Goal: Information Seeking & Learning: Learn about a topic

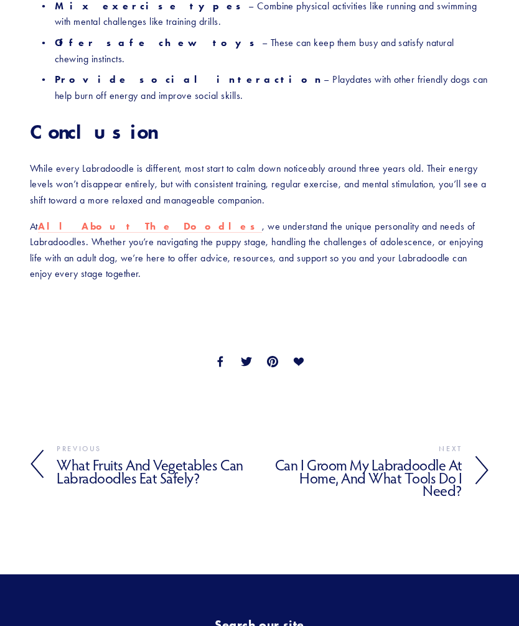
scroll to position [1761, 0]
click at [149, 456] on h4 "What Fruits and Vegetables Can Labradoodles Eat Safely?" at bounding box center [158, 471] width 203 height 31
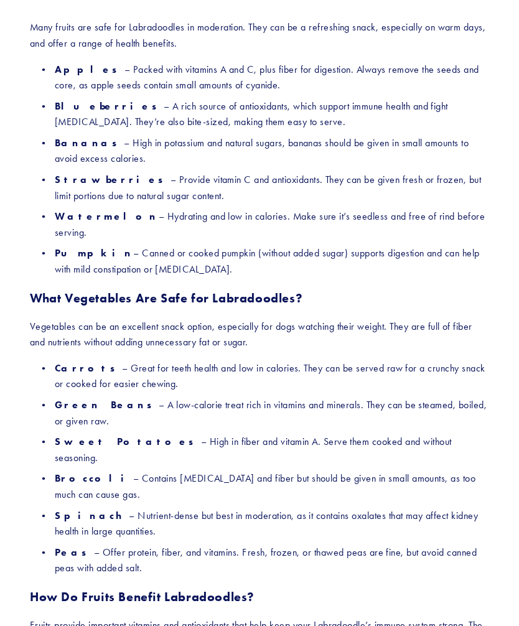
scroll to position [637, 0]
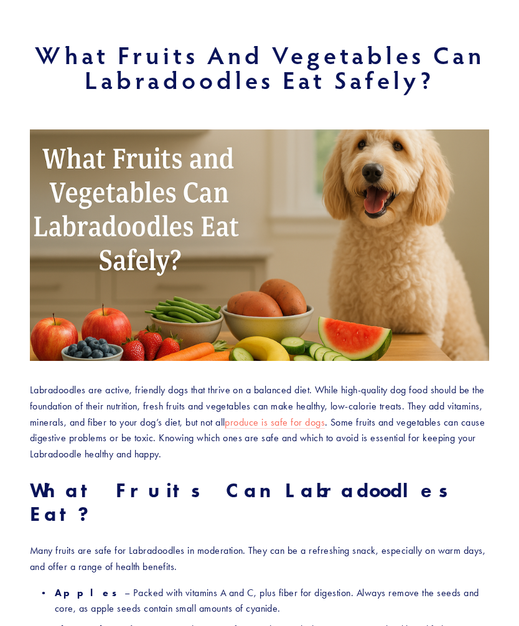
scroll to position [0, 0]
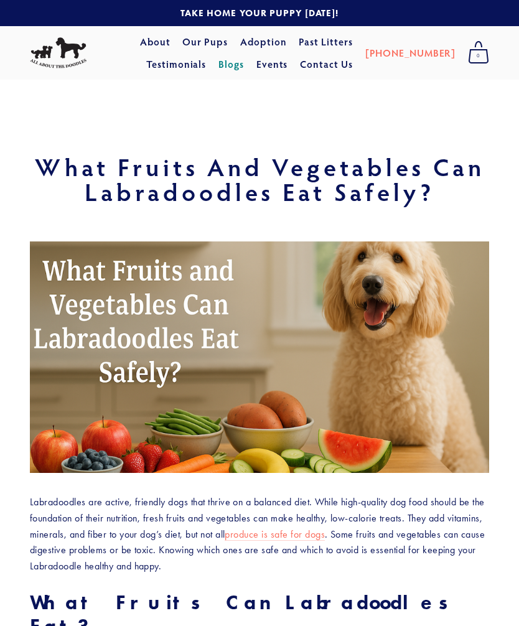
click at [182, 42] on link "Our Pups" at bounding box center [204, 41] width 45 height 22
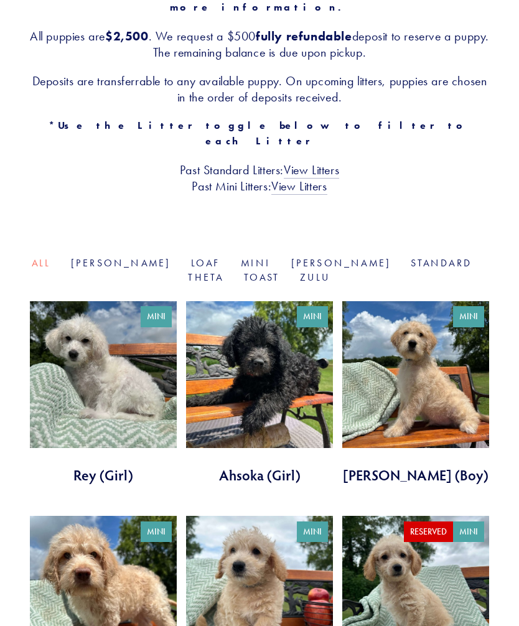
scroll to position [267, 0]
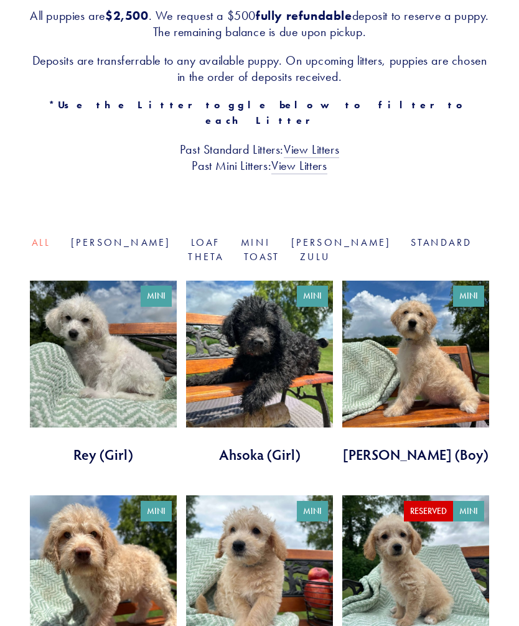
click at [442, 349] on link at bounding box center [415, 373] width 147 height 184
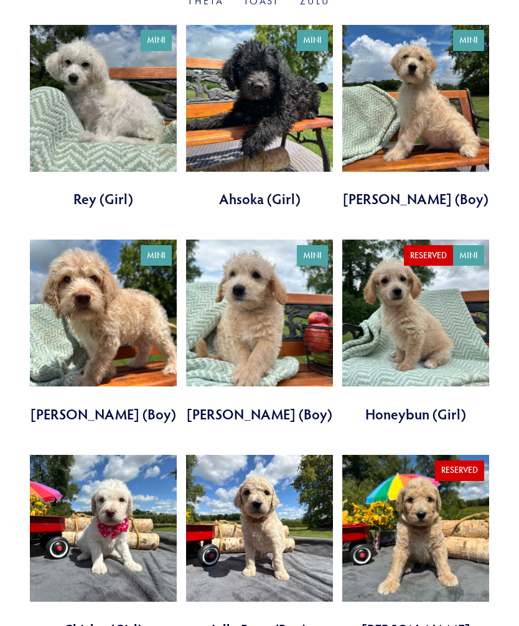
scroll to position [521, 0]
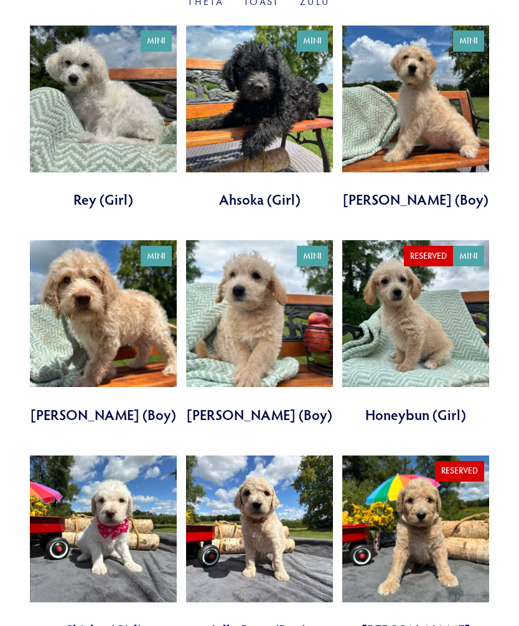
click at [150, 315] on link at bounding box center [103, 333] width 147 height 184
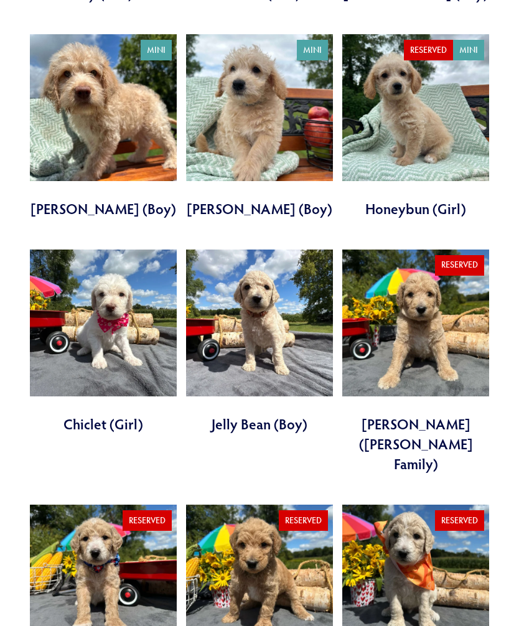
scroll to position [790, 0]
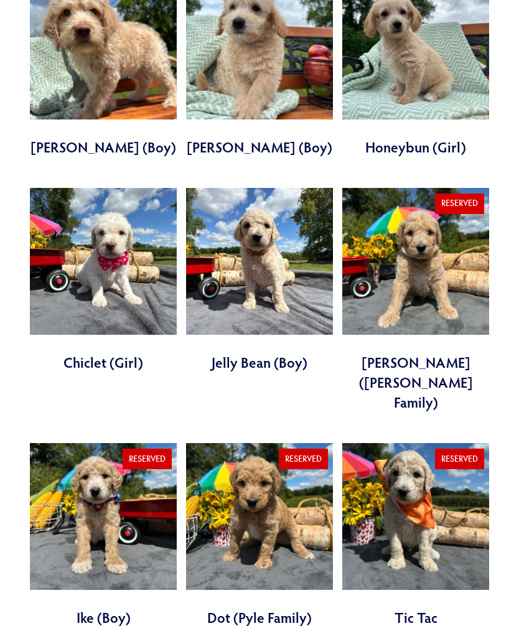
click at [265, 261] on link at bounding box center [259, 280] width 147 height 184
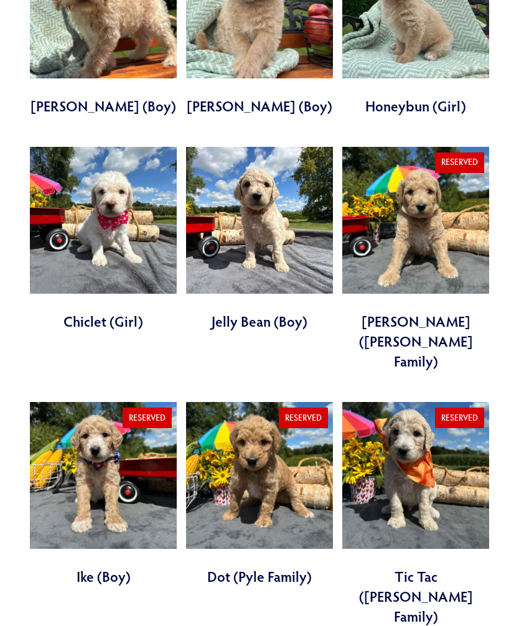
scroll to position [831, 0]
click at [126, 433] on link at bounding box center [103, 494] width 147 height 184
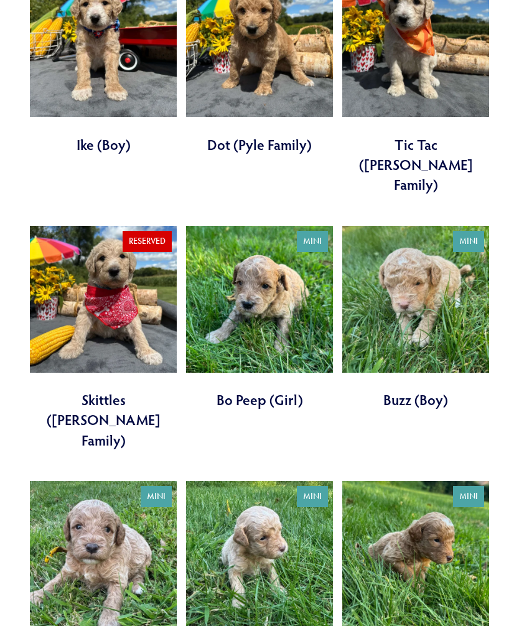
scroll to position [1267, 0]
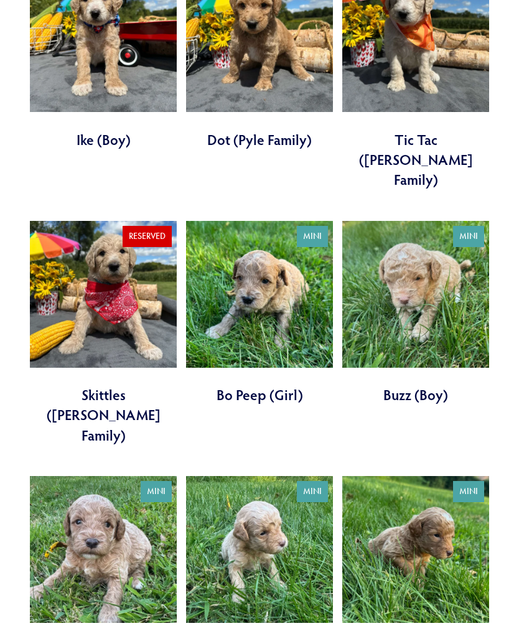
click at [122, 477] on link at bounding box center [103, 569] width 147 height 184
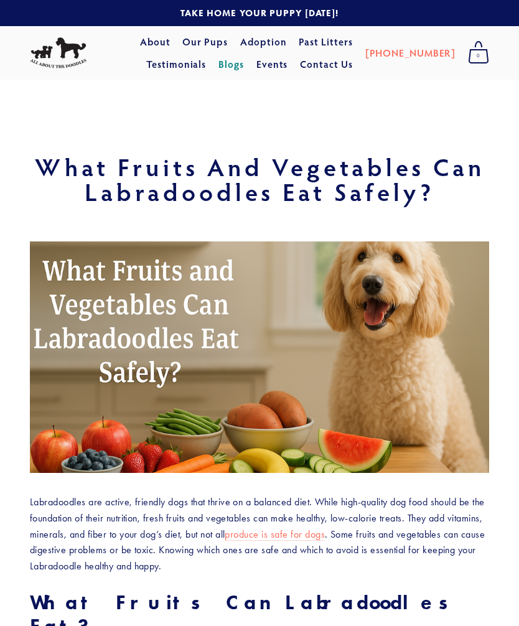
click at [497, 429] on div at bounding box center [259, 362] width 480 height 243
